Goal: Find specific page/section: Find specific page/section

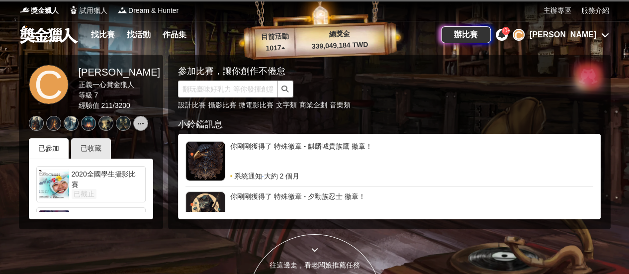
click at [587, 29] on div "[PERSON_NAME]" at bounding box center [562, 35] width 67 height 12
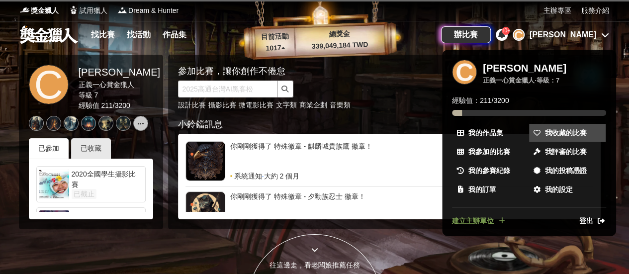
click at [554, 126] on link "我收藏的比賽" at bounding box center [567, 133] width 77 height 18
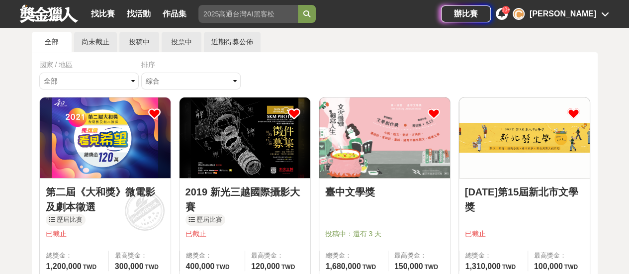
scroll to position [50, 0]
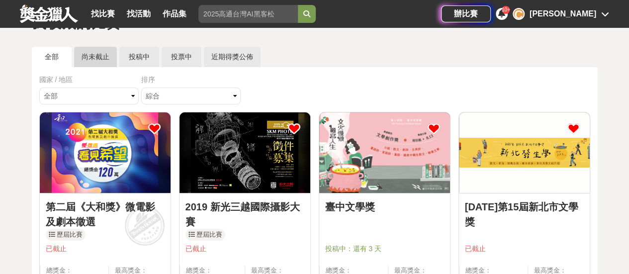
click at [95, 50] on link "尚未截止" at bounding box center [95, 57] width 43 height 20
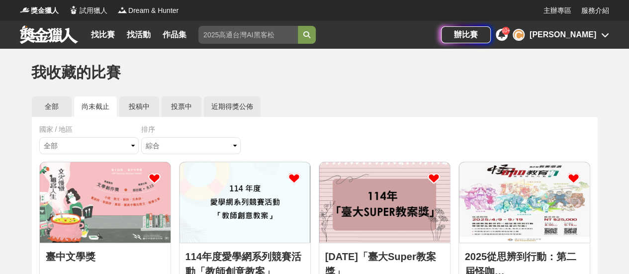
click at [102, 198] on img at bounding box center [105, 202] width 131 height 81
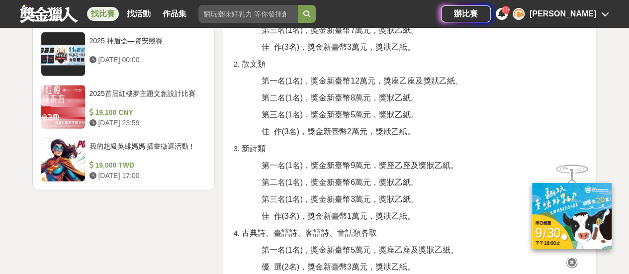
scroll to position [1293, 0]
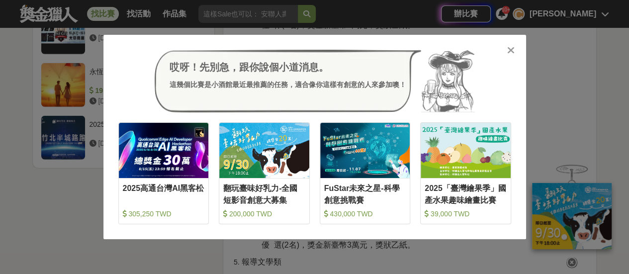
click at [513, 47] on icon at bounding box center [510, 50] width 7 height 10
